Goal: Answer question/provide support: Share knowledge or assist other users

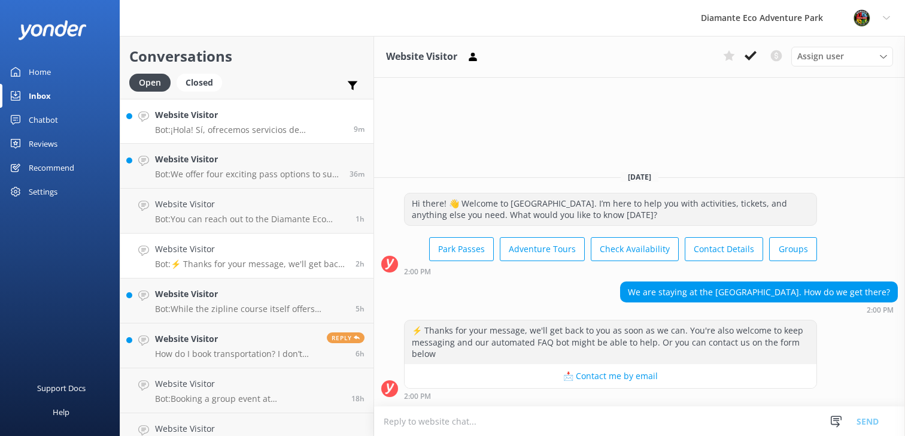
click at [199, 122] on div "Website Visitor Bot: ¡Hola! Sí, ofrecemos servicios de transporte. Los huéspede…" at bounding box center [250, 121] width 190 height 26
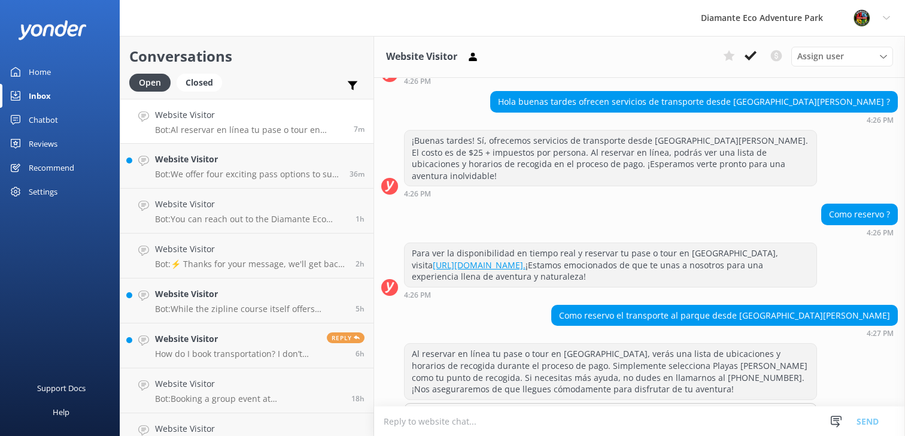
scroll to position [517, 0]
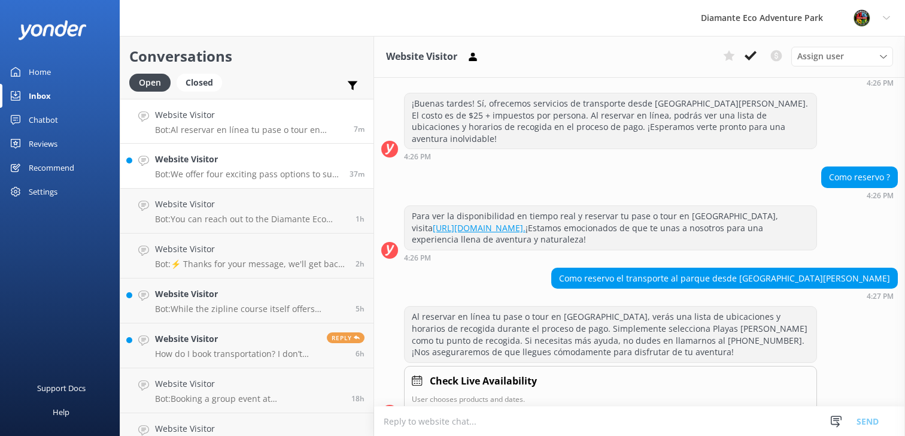
click at [217, 177] on p "Bot: We offer four exciting pass options to suit your adventure spirit! - **Adv…" at bounding box center [248, 174] width 186 height 11
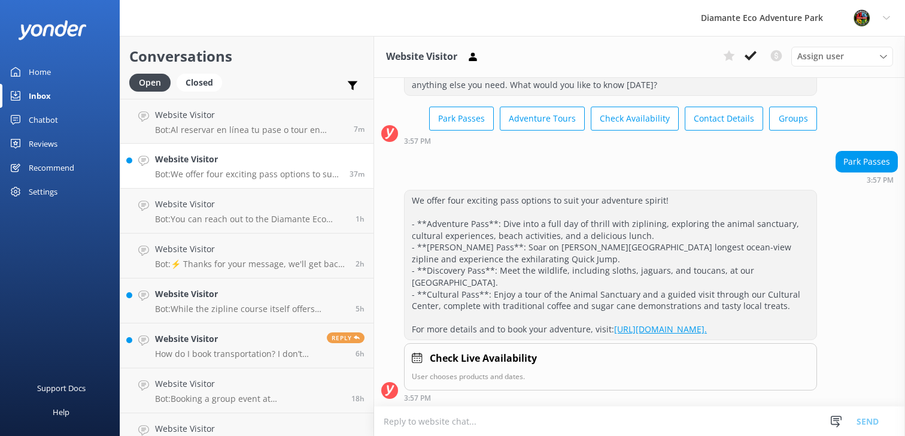
scroll to position [47, 0]
click at [219, 281] on link "Website Visitor Bot: While the zipline course itself offers breathtaking views …" at bounding box center [246, 300] width 253 height 45
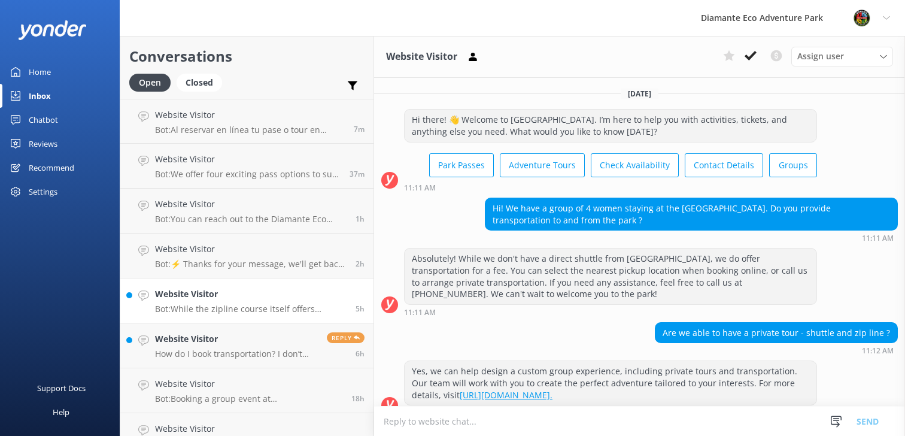
scroll to position [129, 0]
